Goal: Task Accomplishment & Management: Manage account settings

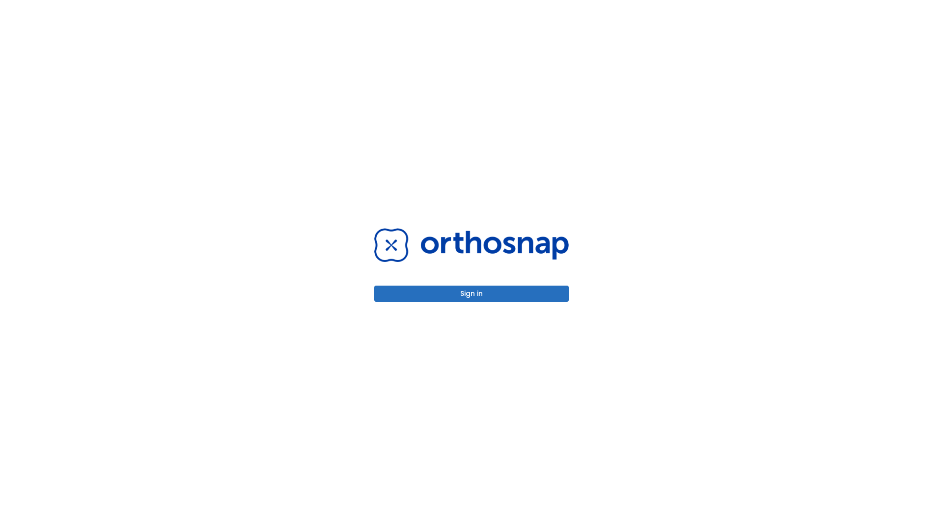
click at [471, 294] on button "Sign in" at bounding box center [471, 294] width 194 height 16
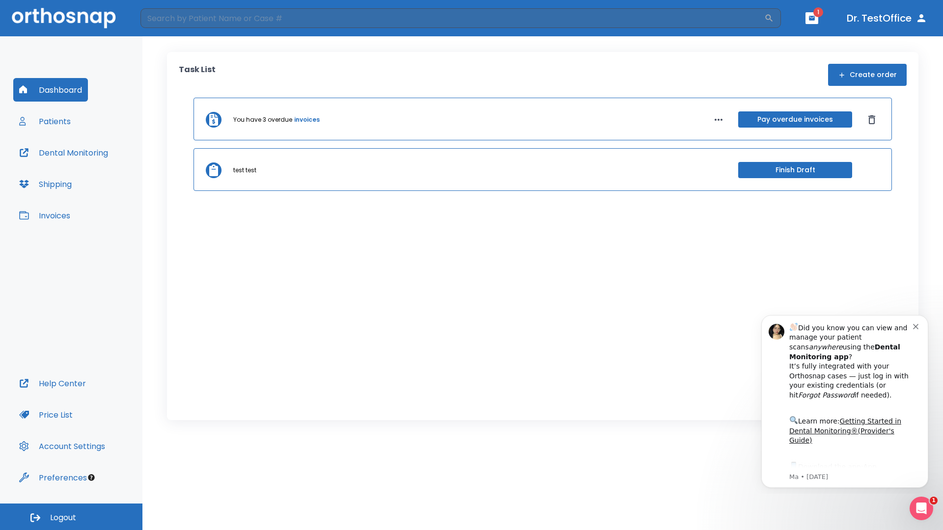
click at [71, 517] on span "Logout" at bounding box center [63, 518] width 26 height 11
